Goal: Submit feedback/report problem: Ask a question

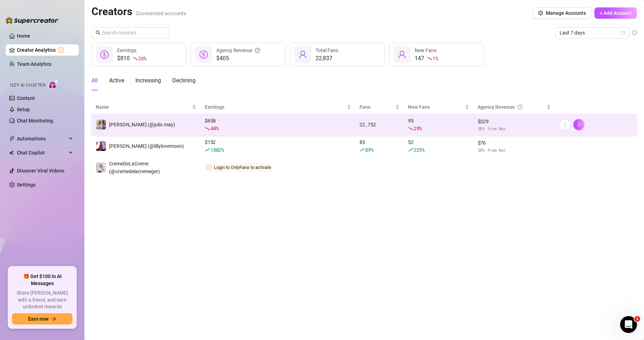
click at [478, 116] on td "$ 329 50 % from Net" at bounding box center [515, 124] width 82 height 21
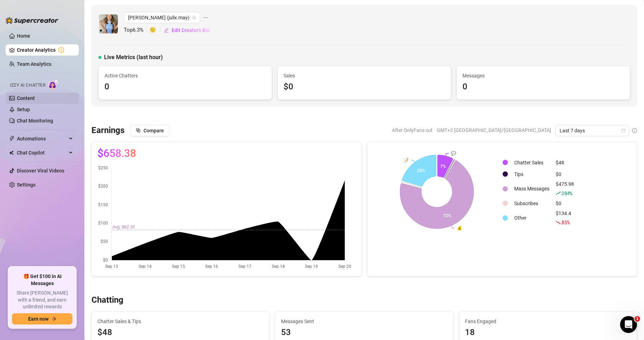
click at [34, 95] on link "Content" at bounding box center [26, 98] width 18 height 6
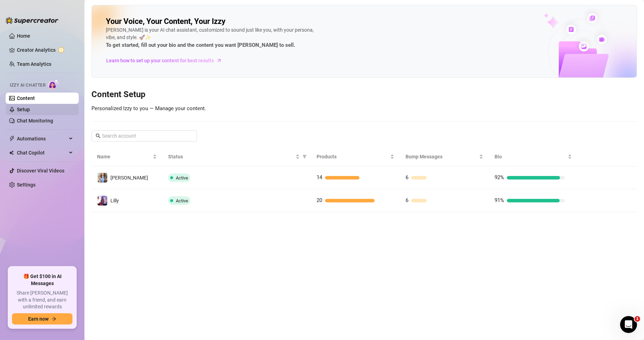
click at [30, 110] on link "Setup" at bounding box center [23, 110] width 13 height 6
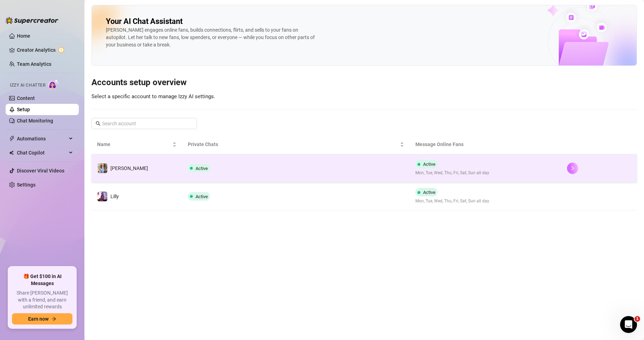
click at [574, 168] on icon "right" at bounding box center [572, 168] width 5 height 5
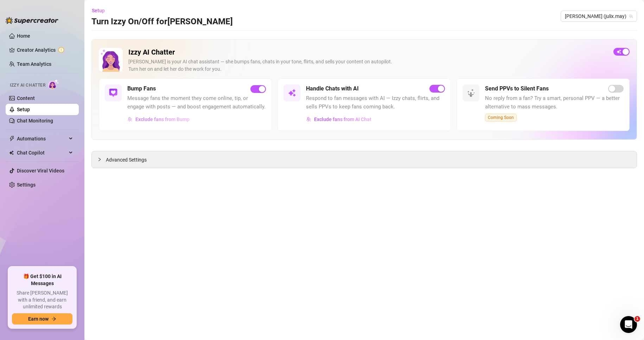
click at [187, 119] on span "Exclude fans from Bump" at bounding box center [162, 119] width 54 height 6
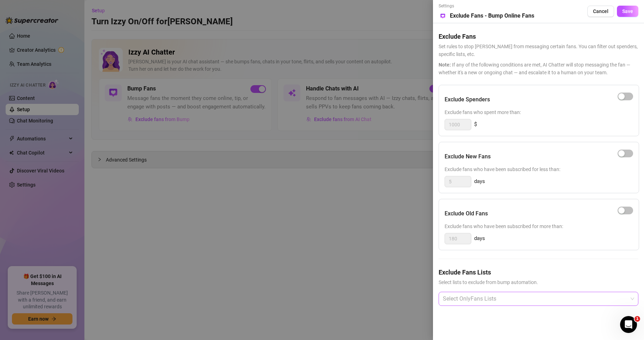
click at [502, 298] on div at bounding box center [535, 298] width 190 height 13
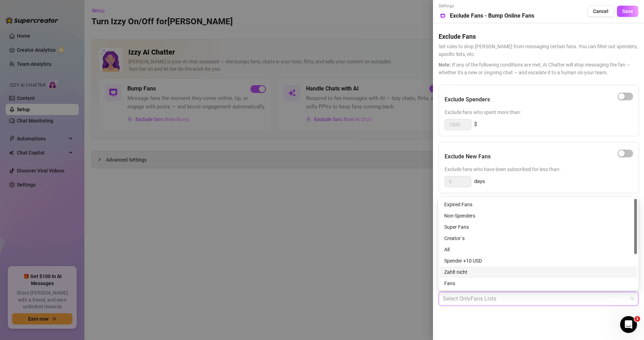
click at [475, 271] on div "Zahlt nicht" at bounding box center [538, 272] width 189 height 8
click at [552, 324] on div "Settings Preview Exclude Fans - Bump Online Fans Cancel Save Exclude Fans Set r…" at bounding box center [538, 170] width 211 height 340
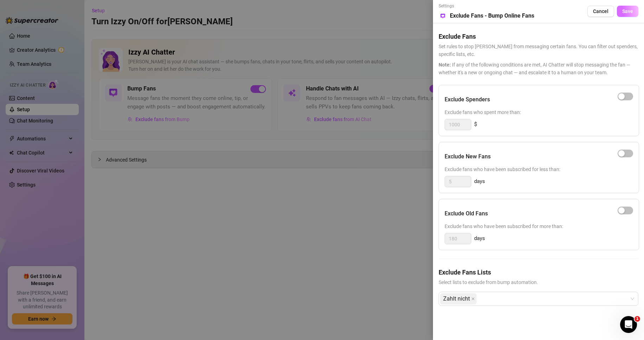
click at [628, 13] on span "Save" at bounding box center [627, 11] width 11 height 6
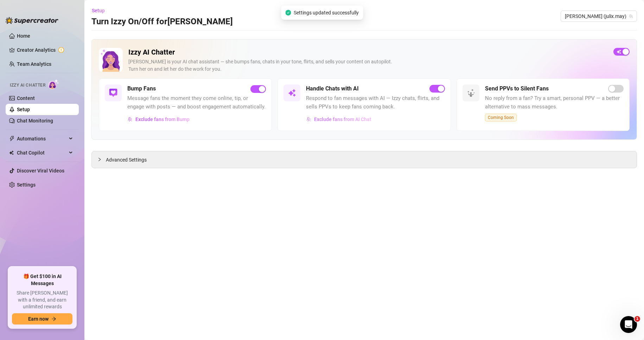
click at [324, 121] on span "Exclude fans from AI Chat" at bounding box center [342, 119] width 57 height 6
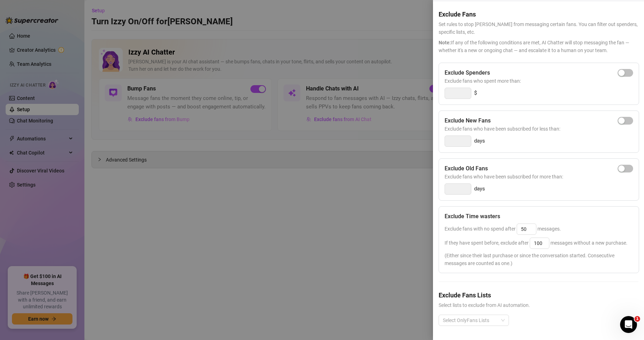
scroll to position [36, 0]
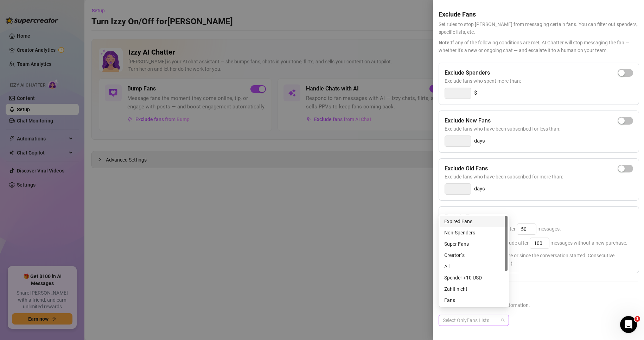
click at [502, 315] on div "Select OnlyFans Lists" at bounding box center [474, 320] width 70 height 11
click at [471, 284] on div "Zahlt nicht" at bounding box center [474, 288] width 68 height 11
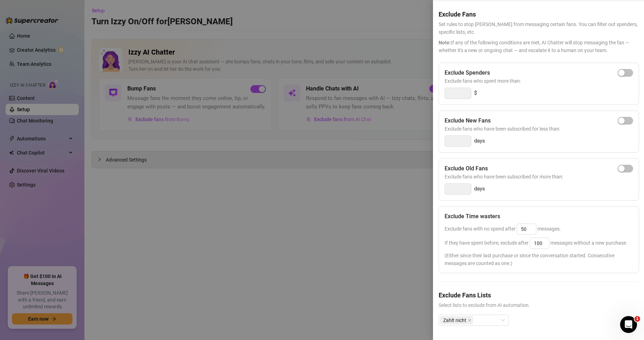
click at [586, 301] on span "Select lists to exclude from AI automation." at bounding box center [539, 305] width 200 height 8
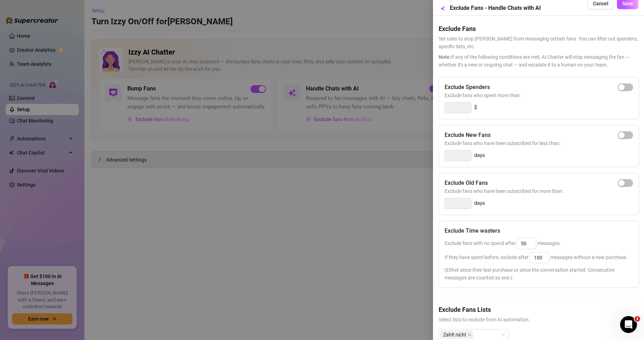
scroll to position [0, 0]
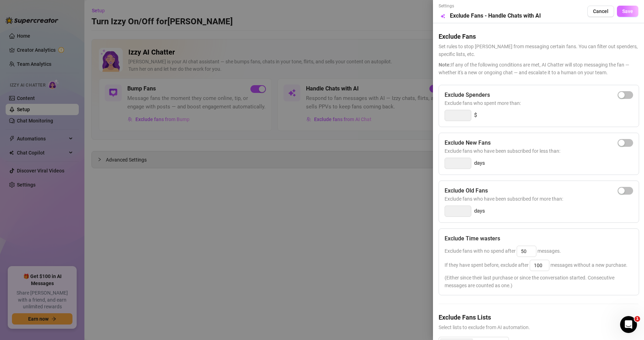
click at [629, 11] on button "Save" at bounding box center [627, 11] width 21 height 11
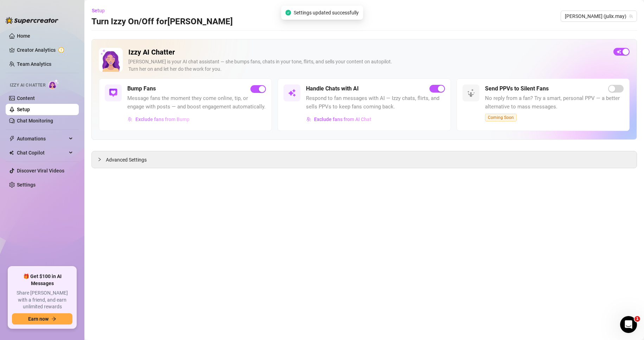
click at [187, 120] on span "Exclude fans from Bump" at bounding box center [162, 119] width 54 height 6
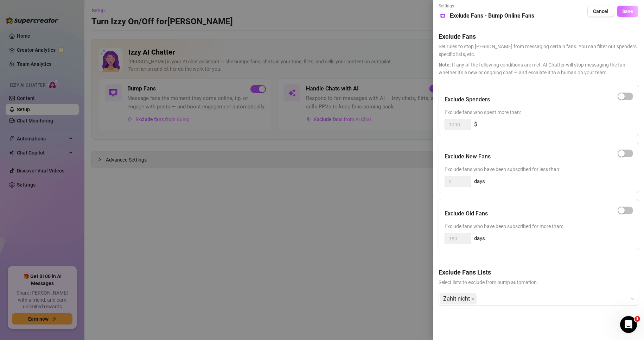
click at [624, 12] on span "Save" at bounding box center [627, 11] width 11 height 6
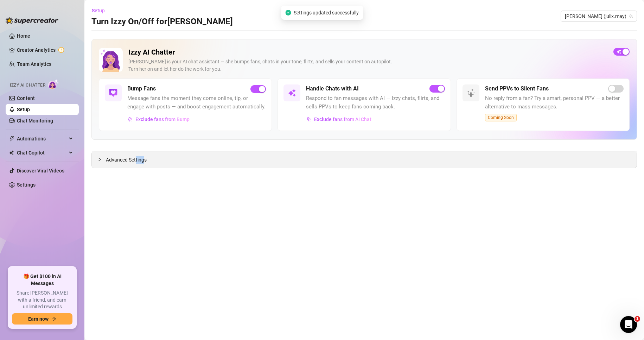
click at [136, 162] on span "Advanced Settings" at bounding box center [126, 160] width 41 height 8
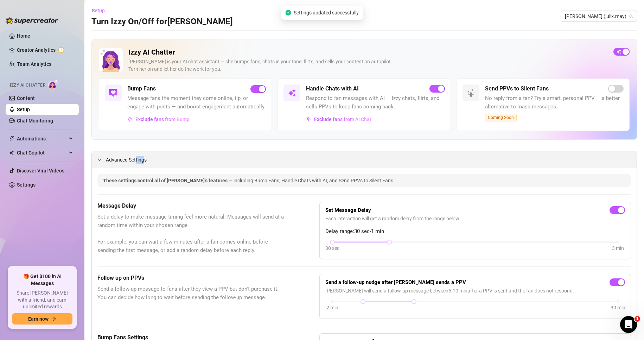
click at [136, 162] on div "Advanced Settings" at bounding box center [364, 159] width 545 height 17
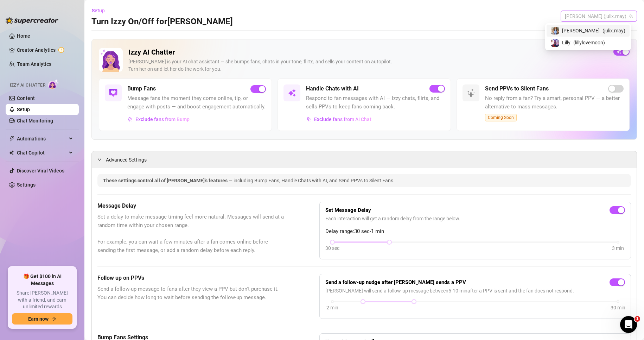
click at [604, 13] on span "[PERSON_NAME] (julix.may)" at bounding box center [599, 16] width 68 height 11
click at [590, 44] on div "Lilly ( lillylovemoon )" at bounding box center [588, 42] width 75 height 8
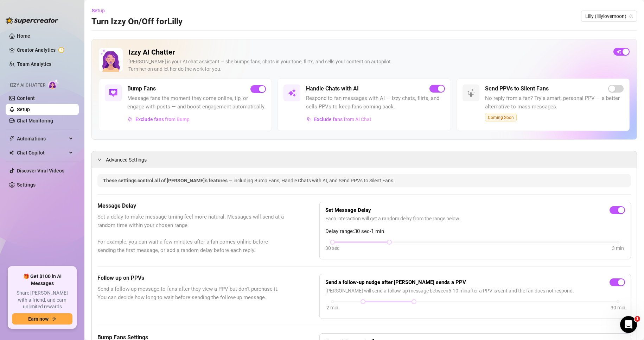
click at [116, 164] on span "Advanced Settings" at bounding box center [126, 160] width 41 height 8
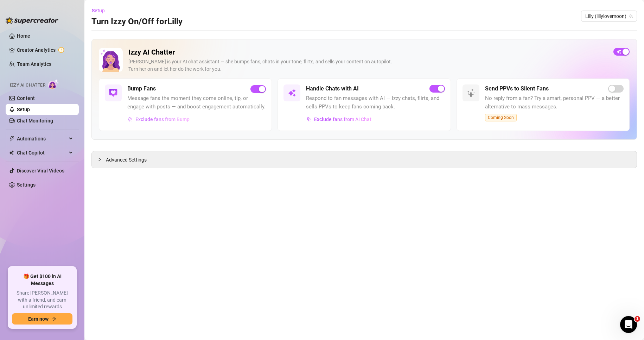
click at [184, 119] on span "Exclude fans from Bump" at bounding box center [162, 119] width 54 height 6
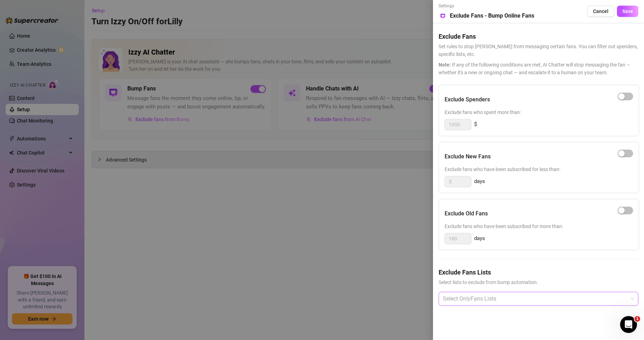
click at [486, 293] on div "Exclude Fans Lists Select lists to exclude from bump automation. Select OnlyFan…" at bounding box center [539, 292] width 200 height 50
click at [487, 299] on div at bounding box center [535, 298] width 190 height 13
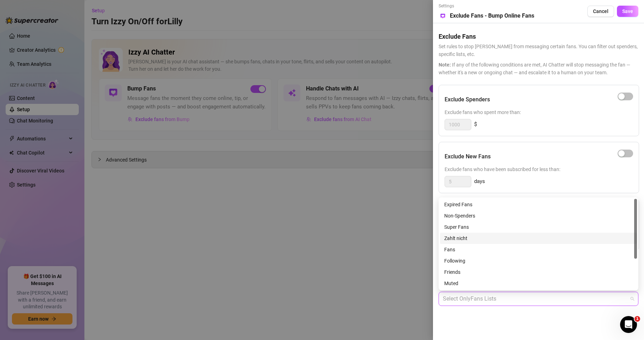
click at [505, 240] on div "Zahlt nicht" at bounding box center [538, 238] width 189 height 8
click at [481, 319] on div "Settings Preview Exclude Fans - Bump Online Fans Cancel Save Exclude Fans Set r…" at bounding box center [538, 170] width 211 height 340
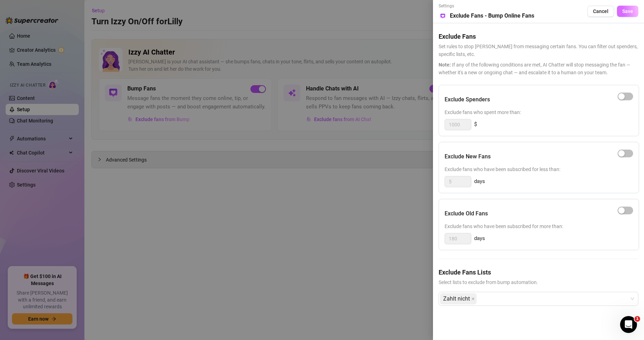
click at [638, 14] on button "Save" at bounding box center [627, 11] width 21 height 11
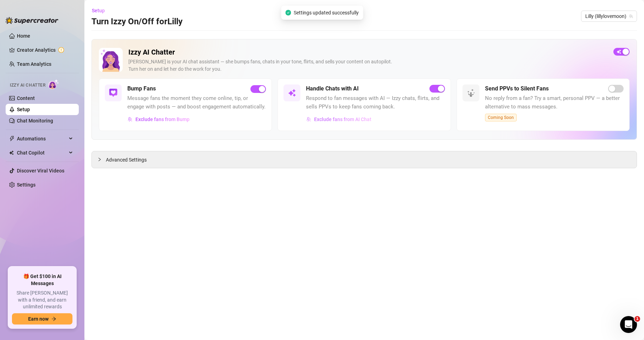
click at [334, 120] on span "Exclude fans from AI Chat" at bounding box center [342, 119] width 57 height 6
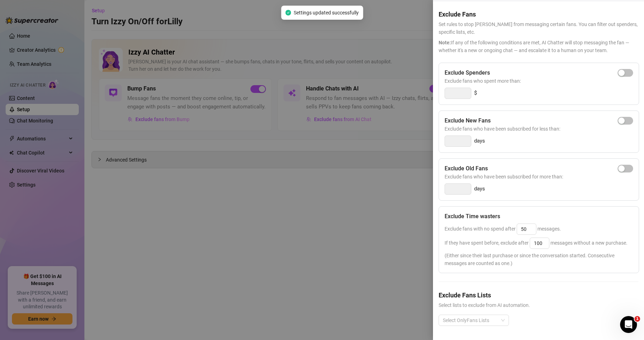
scroll to position [36, 0]
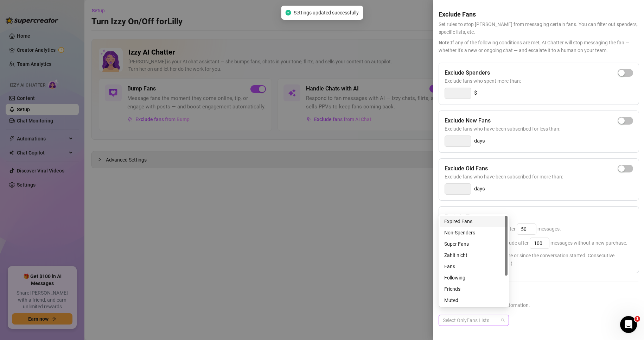
click at [481, 316] on div at bounding box center [470, 320] width 60 height 10
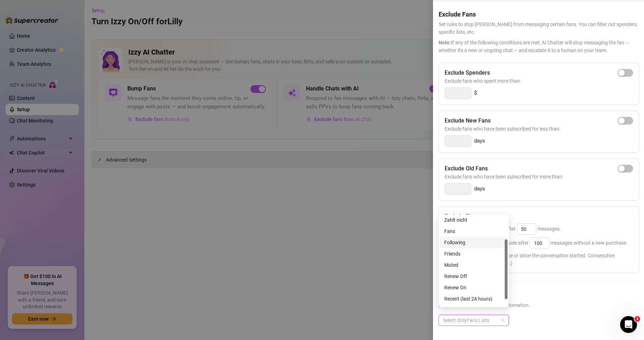
scroll to position [0, 0]
click at [477, 249] on div "Super Fans" at bounding box center [474, 243] width 68 height 11
drag, startPoint x: 477, startPoint y: 249, endPoint x: 474, endPoint y: 251, distance: 3.8
click at [476, 251] on div "Expired Fans Non-Spenders Super Fans Zahlt nicht Fans Following Friends Muted R…" at bounding box center [474, 272] width 68 height 113
click at [474, 251] on div "Zahlt nicht" at bounding box center [473, 255] width 59 height 8
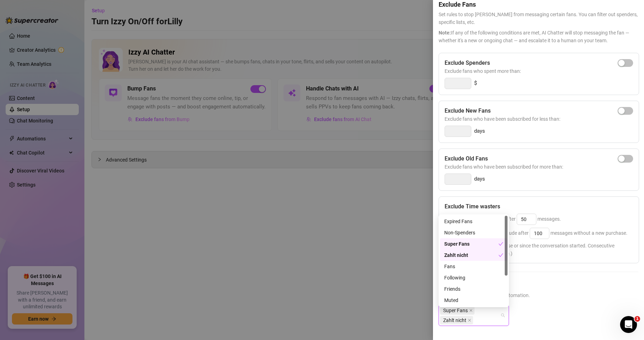
click at [475, 240] on div "Super Fans" at bounding box center [471, 244] width 54 height 8
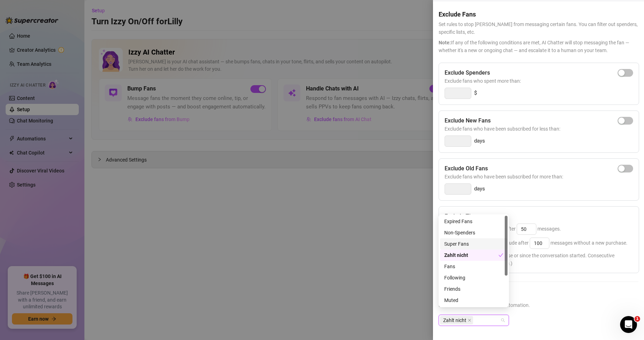
click at [589, 301] on span "Select lists to exclude from AI automation." at bounding box center [539, 305] width 200 height 8
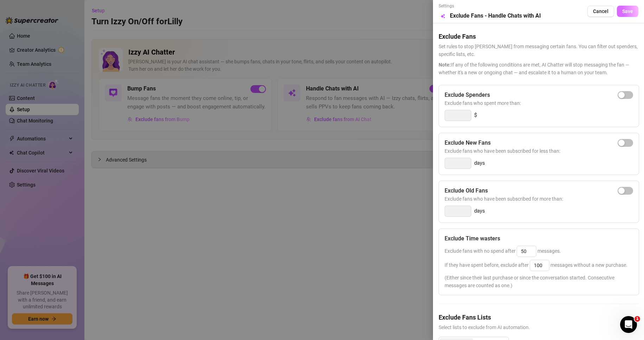
click at [631, 11] on button "Save" at bounding box center [627, 11] width 21 height 11
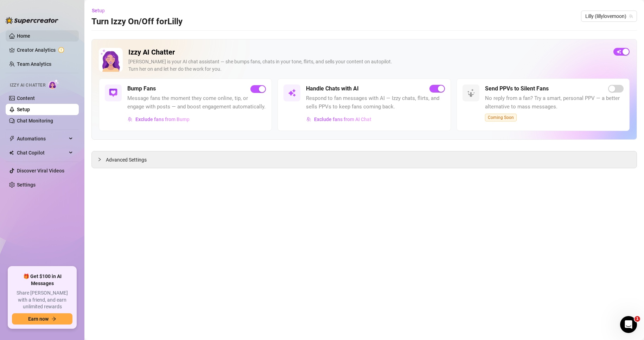
click at [30, 39] on link "Home" at bounding box center [23, 36] width 13 height 6
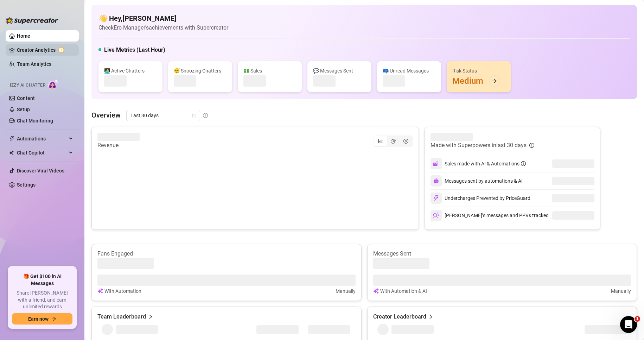
click at [39, 53] on link "Creator Analytics" at bounding box center [45, 49] width 56 height 11
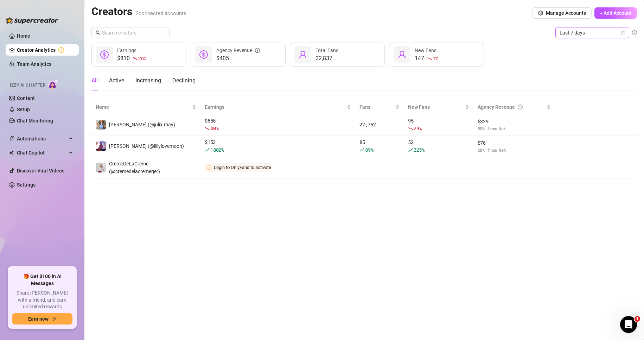
click at [580, 36] on span "Last 7 days" at bounding box center [592, 32] width 65 height 11
click at [588, 90] on div "Custom date" at bounding box center [592, 92] width 63 height 8
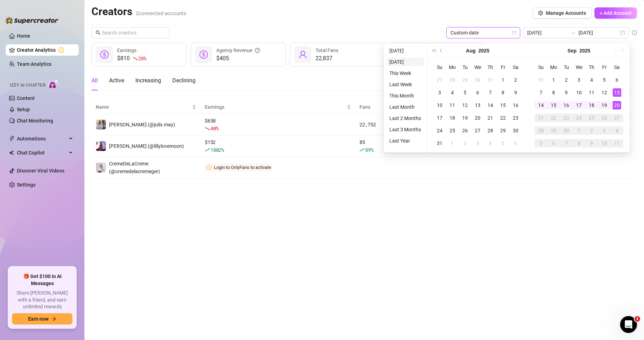
type input "[DATE]"
click at [401, 45] on ul "[DATE] [DATE] This Week Last Week This Month Last Month Last 2 Months Last 3 Mo…" at bounding box center [405, 98] width 43 height 109
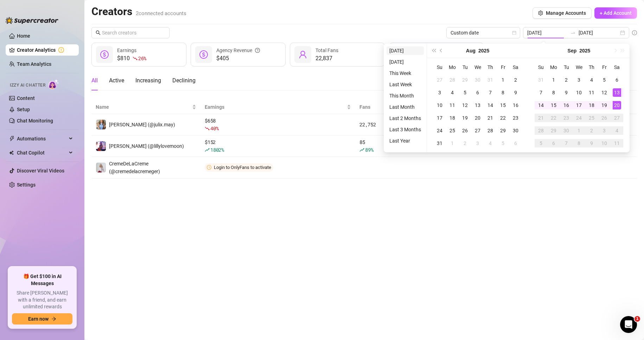
type input "[DATE]"
click at [401, 50] on li "[DATE]" at bounding box center [405, 50] width 37 height 8
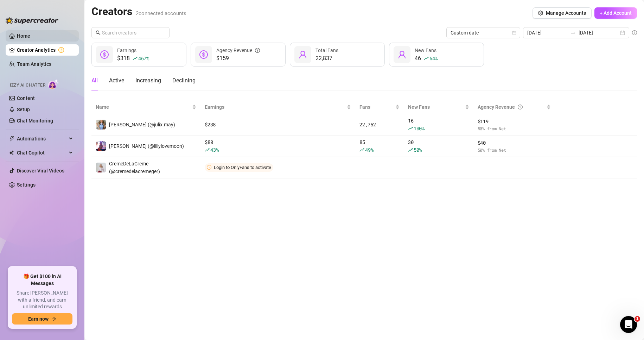
click at [30, 35] on link "Home" at bounding box center [23, 36] width 13 height 6
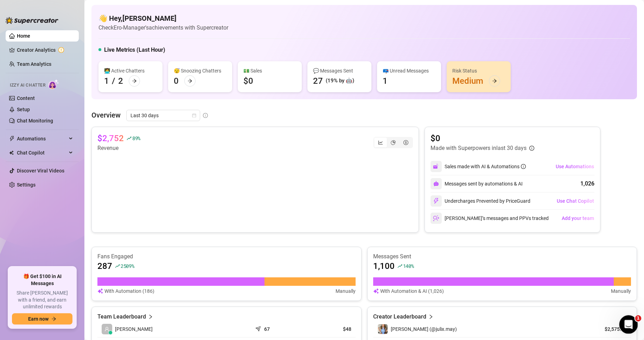
click at [625, 317] on div "Open Intercom Messenger" at bounding box center [627, 323] width 23 height 23
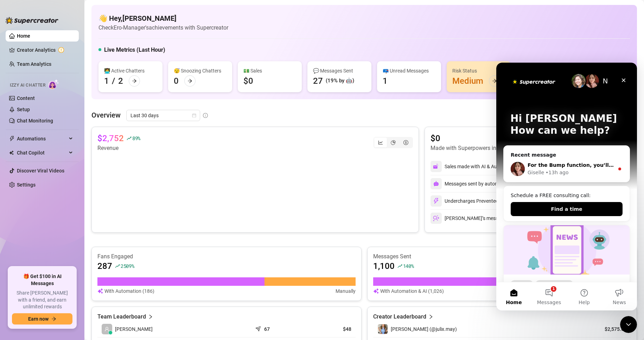
click at [549, 177] on div "For the Bump function, you’ll need to write the bumps either in English or Germ…" at bounding box center [567, 169] width 126 height 26
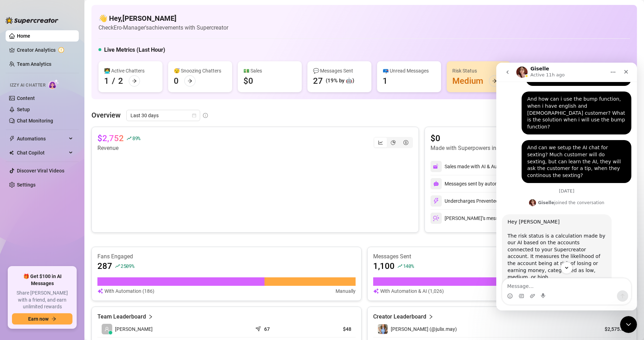
scroll to position [405, 0]
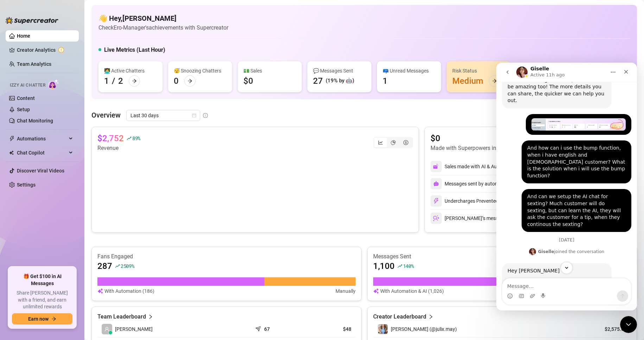
click at [546, 193] on div "And can we setup the AI chat for sexting? Much customer will do sexting, but ca…" at bounding box center [576, 210] width 99 height 34
click at [545, 193] on div "And can we setup the AI chat for sexting? Much customer will do sexting, but ca…" at bounding box center [576, 210] width 99 height 34
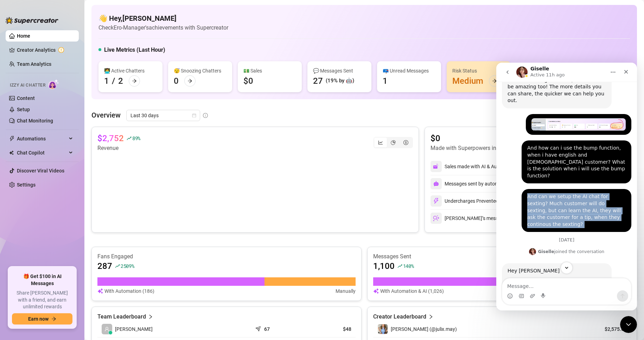
click at [545, 193] on div "And can we setup the AI chat for sexting? Much customer will do sexting, but ca…" at bounding box center [576, 210] width 99 height 34
copy div "And can we setup the AI chat for sexting? Much customer will do sexting, but ca…"
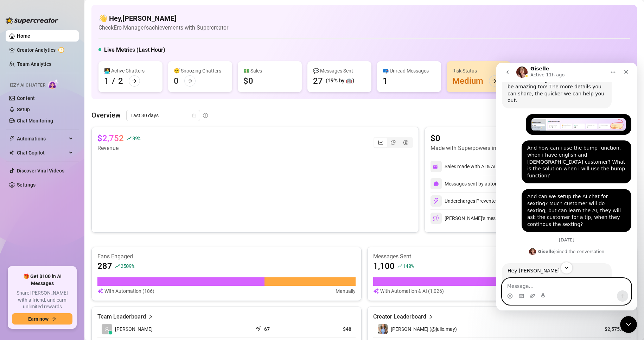
click at [564, 289] on textarea "Message…" at bounding box center [566, 284] width 129 height 12
paste textarea "And can we setup the AI chat for sexting? Much customer will do sexting, but ca…"
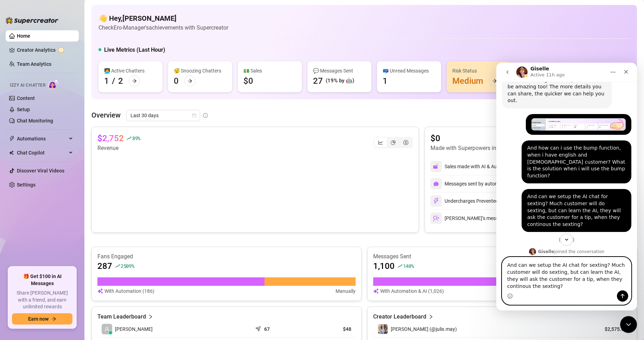
type textarea "And can we setup the AI chat for sexting? Much customer will do sexting, but ca…"
click at [622, 291] on button "Send a message…" at bounding box center [622, 295] width 11 height 11
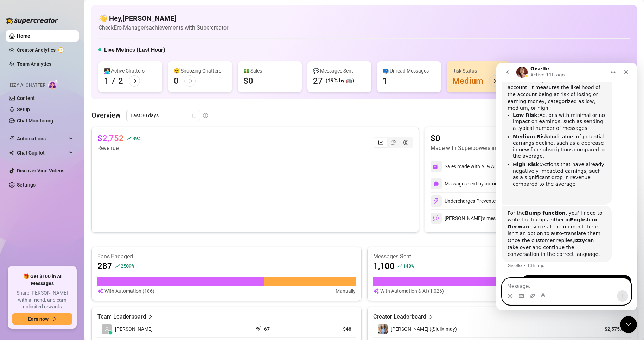
scroll to position [630, 0]
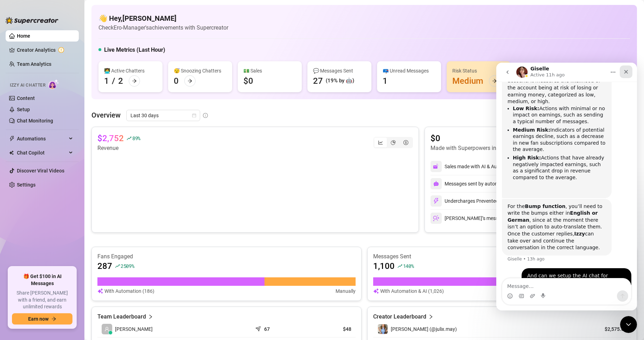
click at [631, 74] on div "Close" at bounding box center [626, 71] width 13 height 13
